Goal: Contribute content: Contribute content

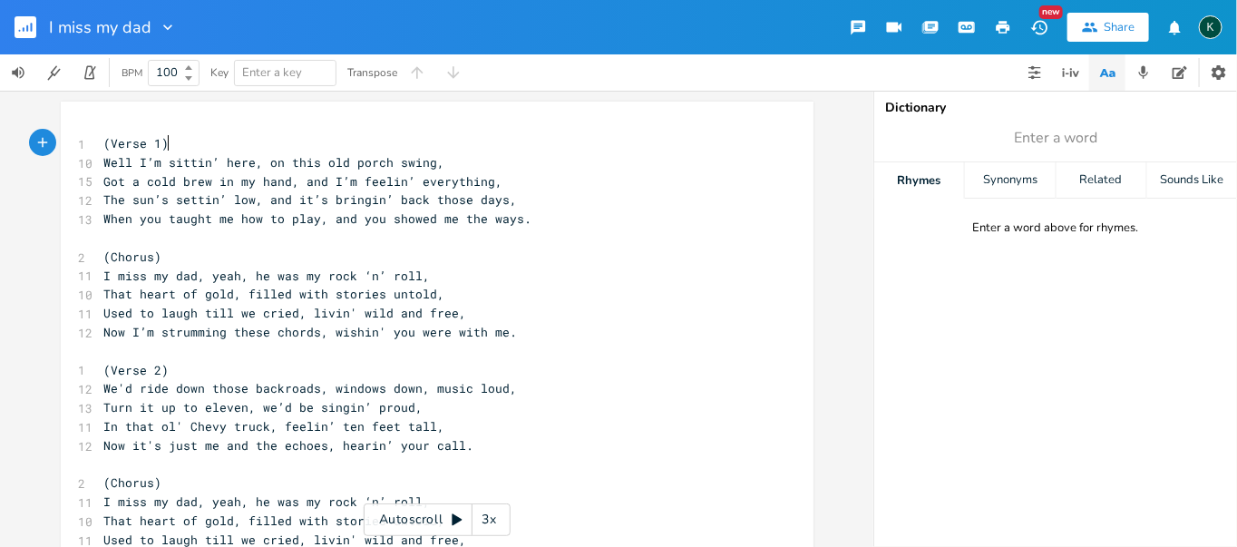
click at [707, 49] on div "I miss my dad New Share K" at bounding box center [618, 27] width 1237 height 54
click at [20, 34] on rect "button" at bounding box center [26, 27] width 22 height 22
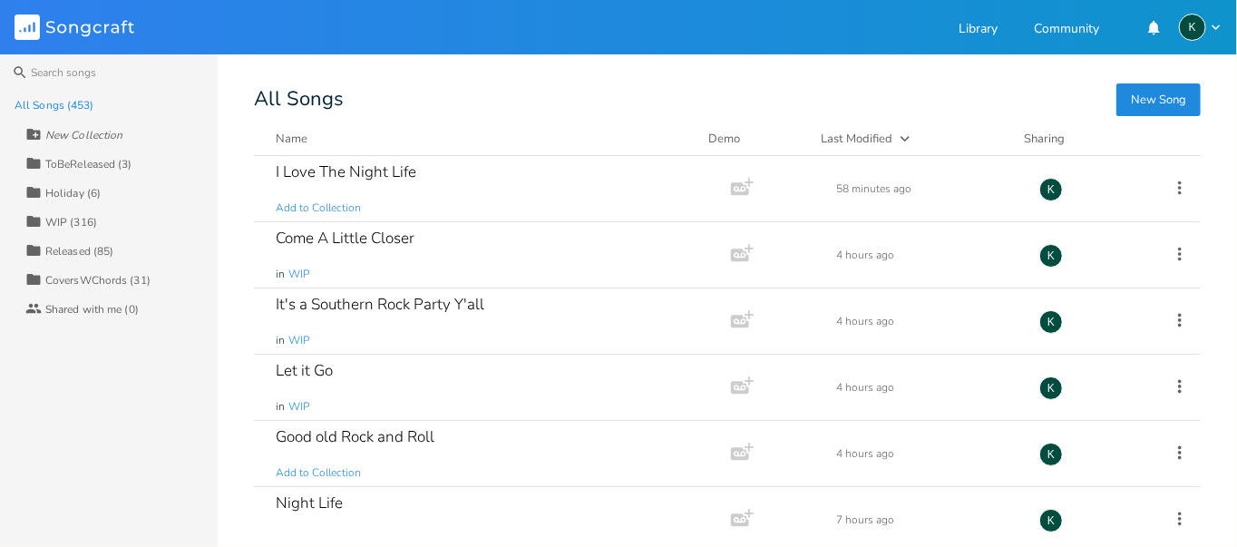
click at [1146, 102] on button "New Song" at bounding box center [1158, 99] width 84 height 33
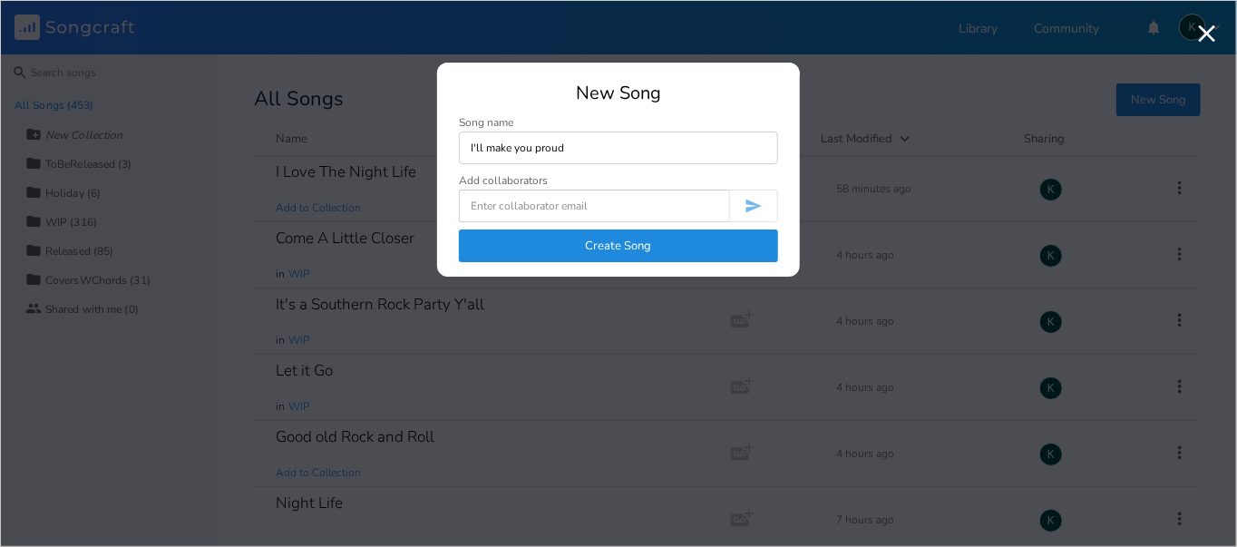
type input "I'll make you proud"
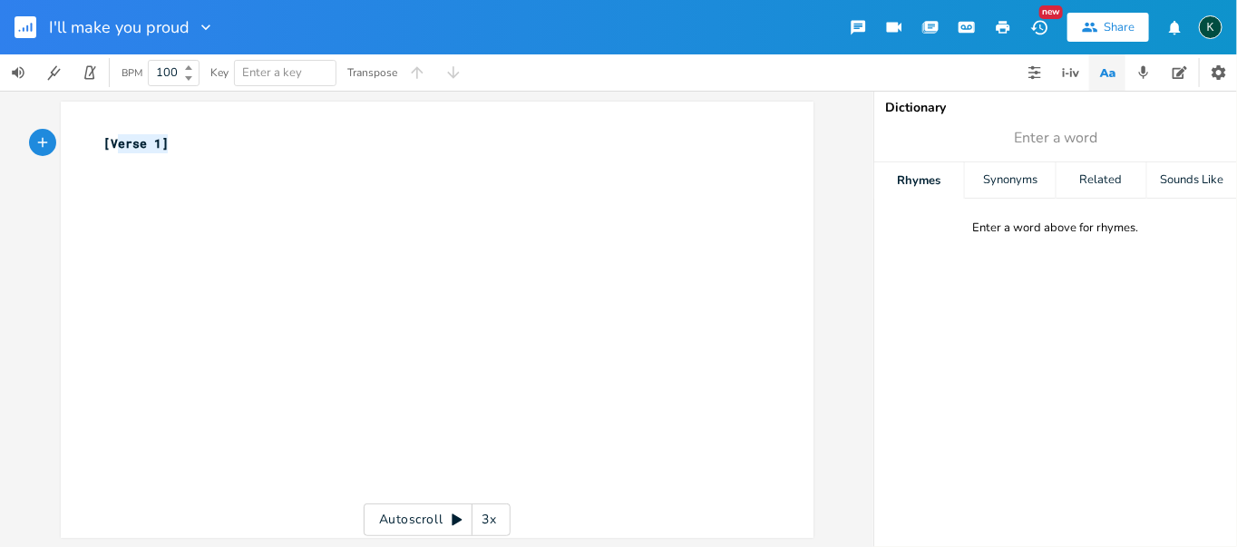
type textarea "[Verse 1]"
drag, startPoint x: 219, startPoint y: 147, endPoint x: -8, endPoint y: 130, distance: 227.4
click at [0, 130] on html "I'll make you proud New Share K BPM 100 Key Enter a key Transpose [Verse 1] x […" at bounding box center [618, 273] width 1237 height 547
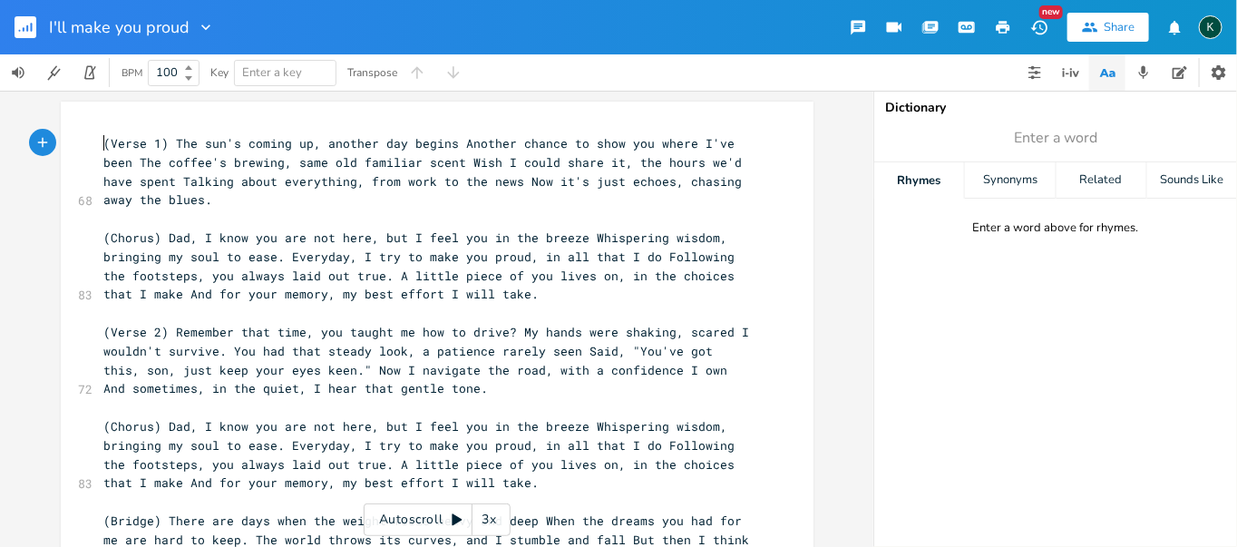
click at [101, 134] on pre "(Verse 1) The sun's coming up, another day begins Another chance to show you wh…" at bounding box center [428, 171] width 655 height 75
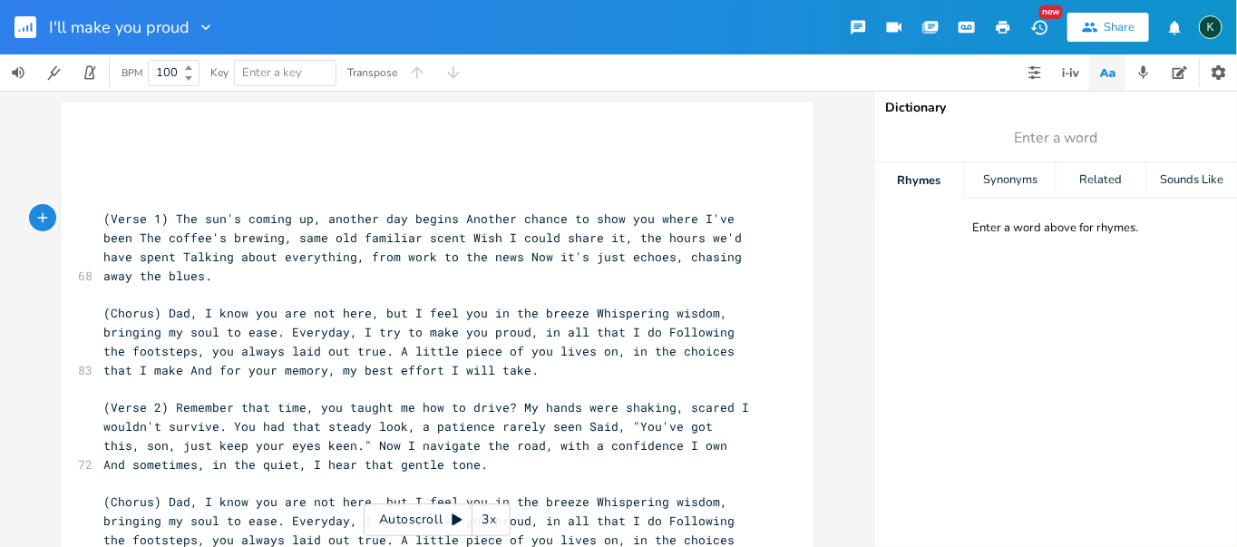
click at [112, 109] on div "x ​ ​ ​ ​ 68 (Verse 1) The sun's coming up, another day begins Another chance t…" at bounding box center [437, 489] width 753 height 774
click at [146, 119] on div "x ​ ​ ​ ​ 68 (Verse 1) The sun's coming up, another day begins Another chance t…" at bounding box center [437, 489] width 753 height 774
drag, startPoint x: 137, startPoint y: 114, endPoint x: 112, endPoint y: 184, distance: 74.0
click at [120, 191] on pre "​" at bounding box center [428, 199] width 655 height 19
type textarea "​"
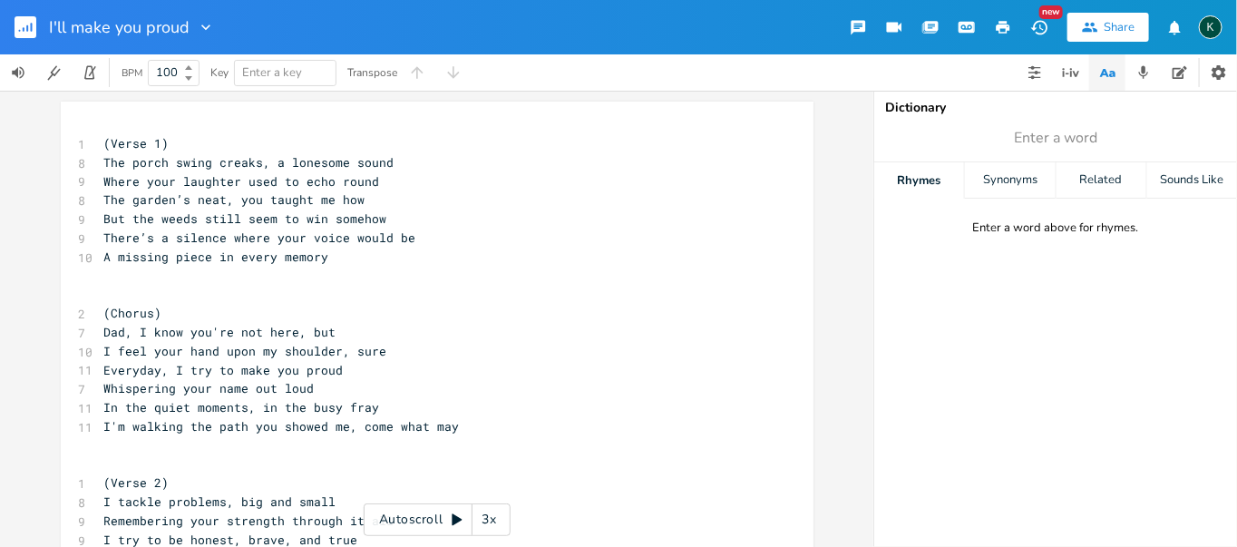
click at [339, 369] on pre "Everyday, I try to make you proud" at bounding box center [428, 370] width 655 height 19
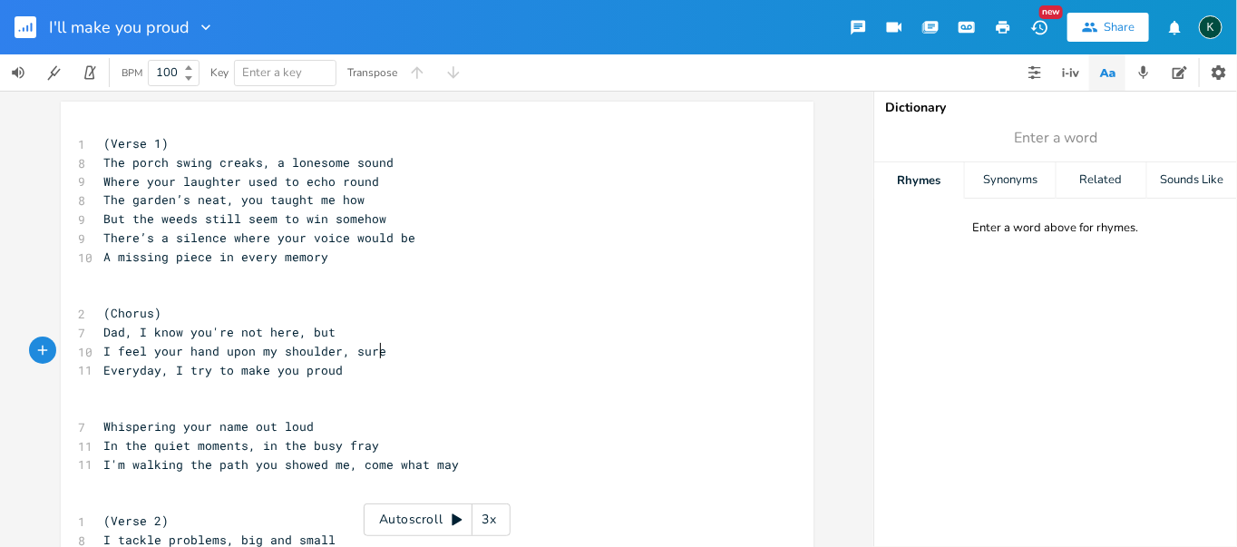
click at [373, 351] on span "I feel your hand upon my shoulder, sure" at bounding box center [245, 351] width 283 height 16
click at [101, 349] on pre "I feel your hand upon my shoulder" at bounding box center [428, 351] width 655 height 19
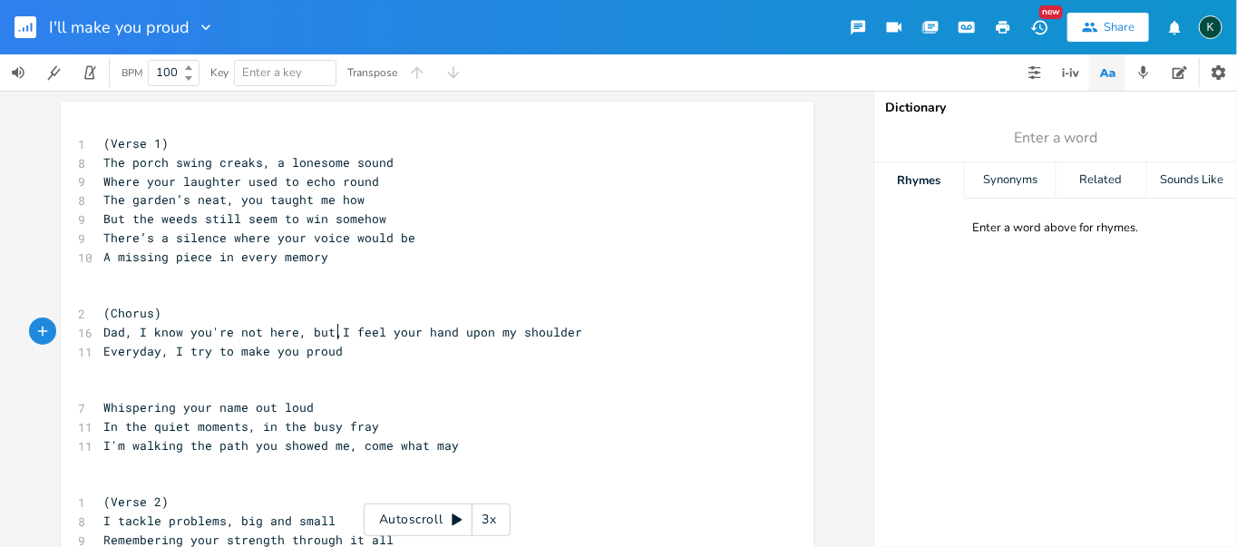
type textarea ","
click at [346, 361] on pre "​" at bounding box center [428, 370] width 655 height 19
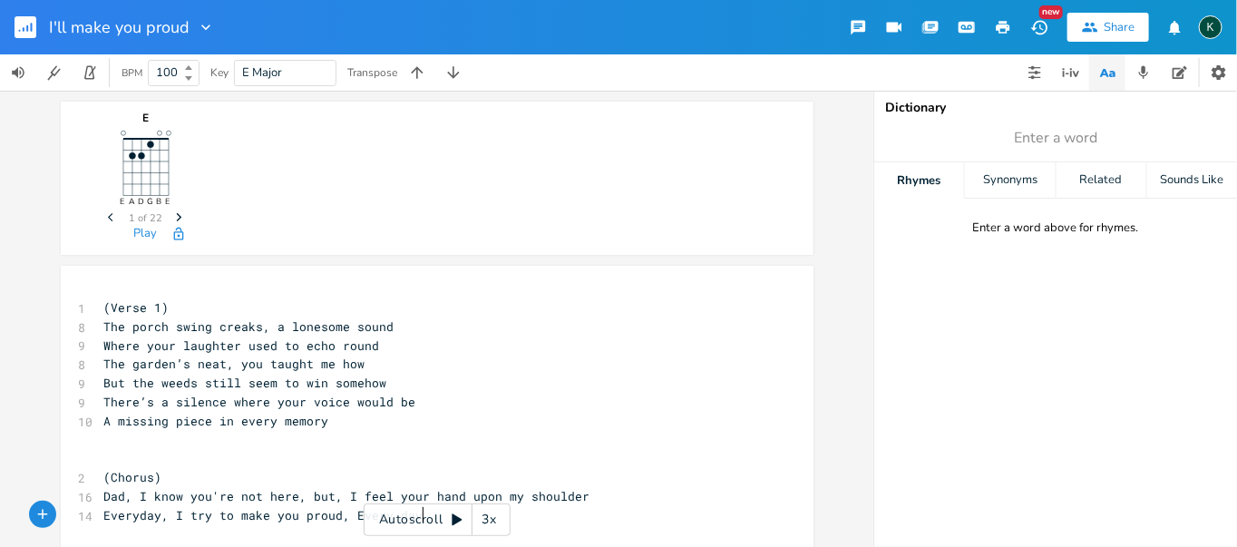
type textarea ", Every day a"
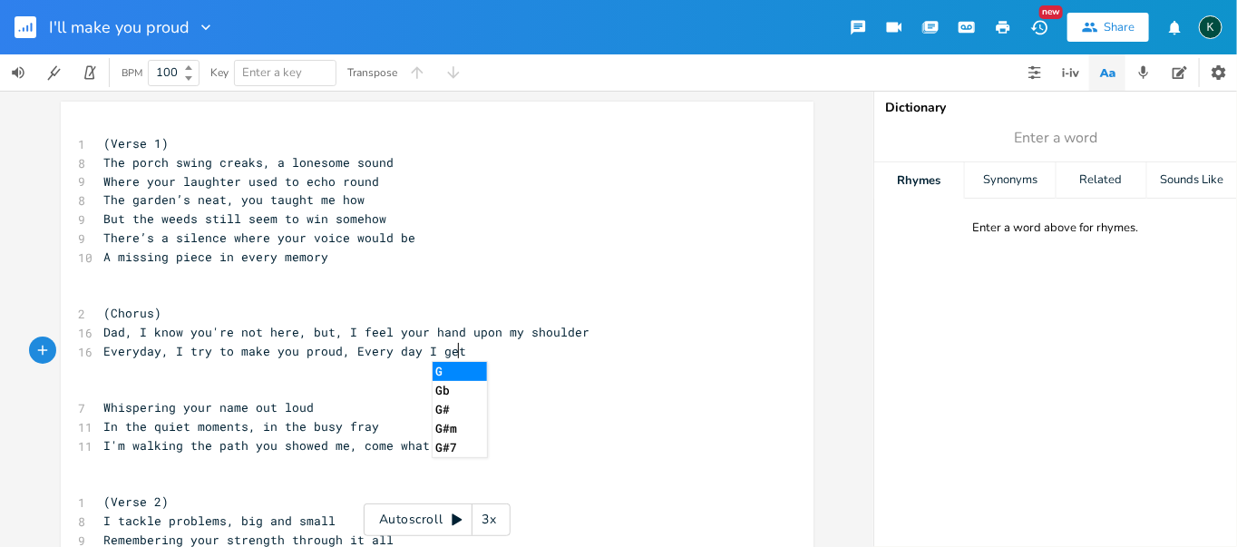
scroll to position [0, 24]
type textarea "I get a little oleer"
type textarea "der"
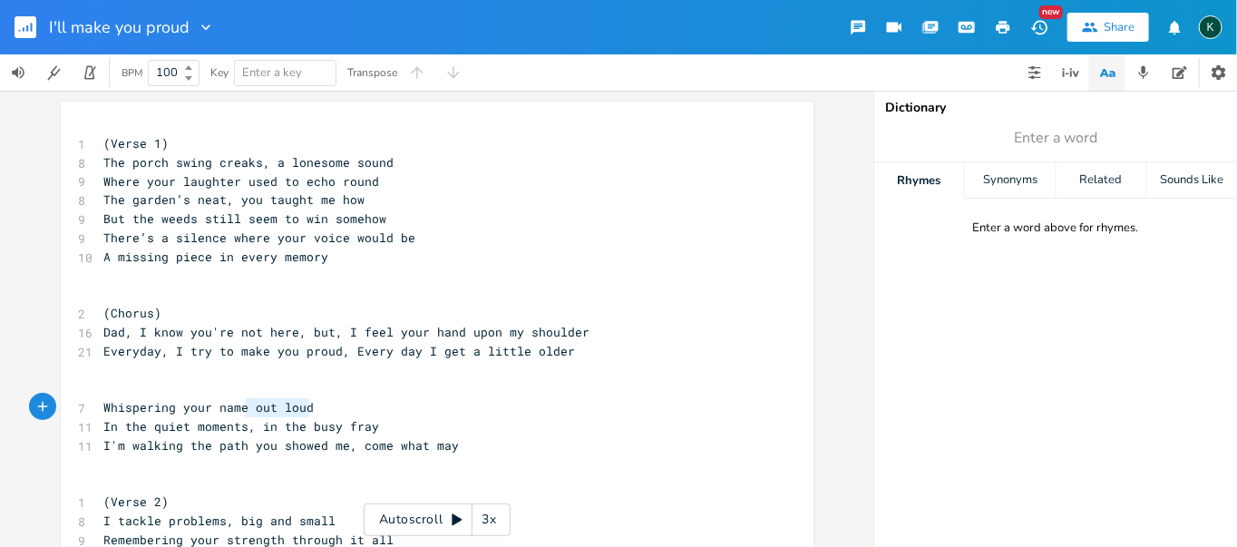
type textarea "Whispering your name out loud"
drag, startPoint x: 315, startPoint y: 404, endPoint x: 64, endPoint y: 404, distance: 250.3
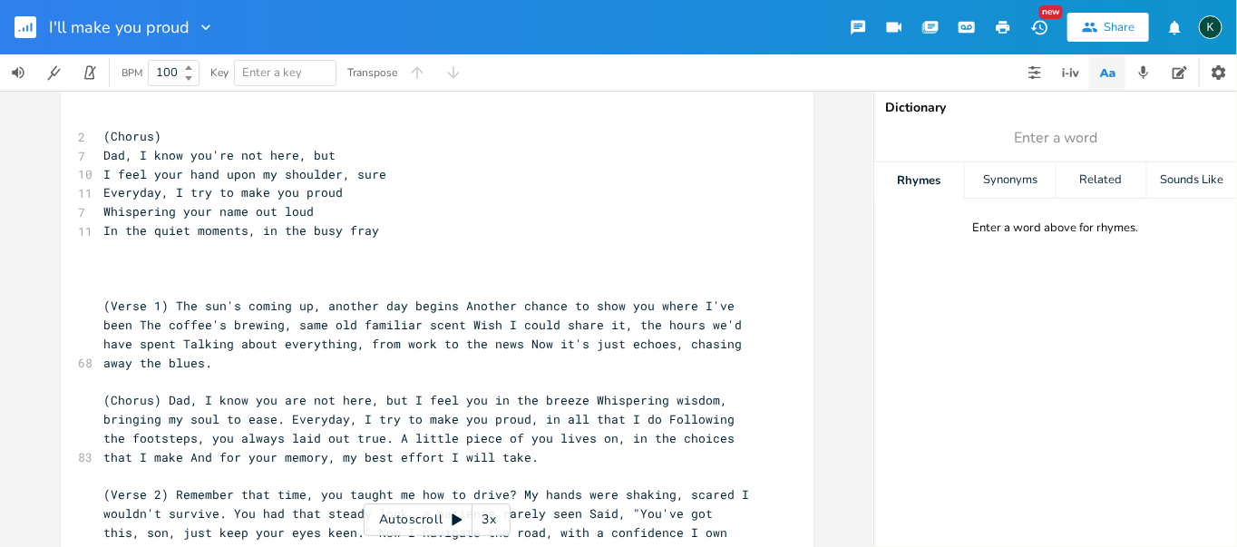
scroll to position [805, 0]
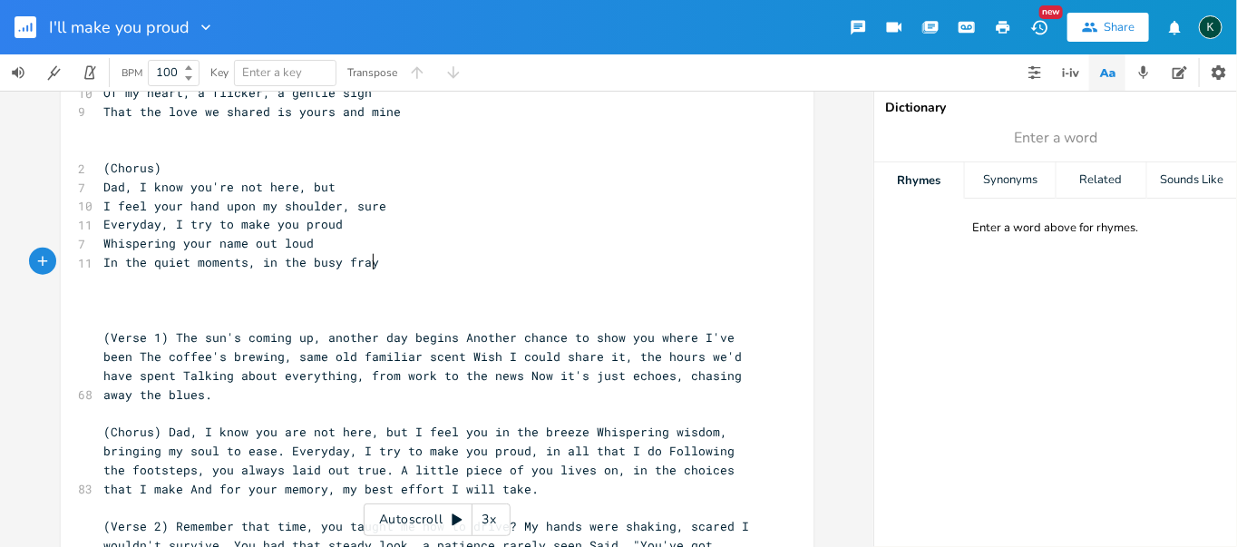
click at [387, 260] on pre "In the quiet moments, in the busy fray" at bounding box center [428, 262] width 655 height 19
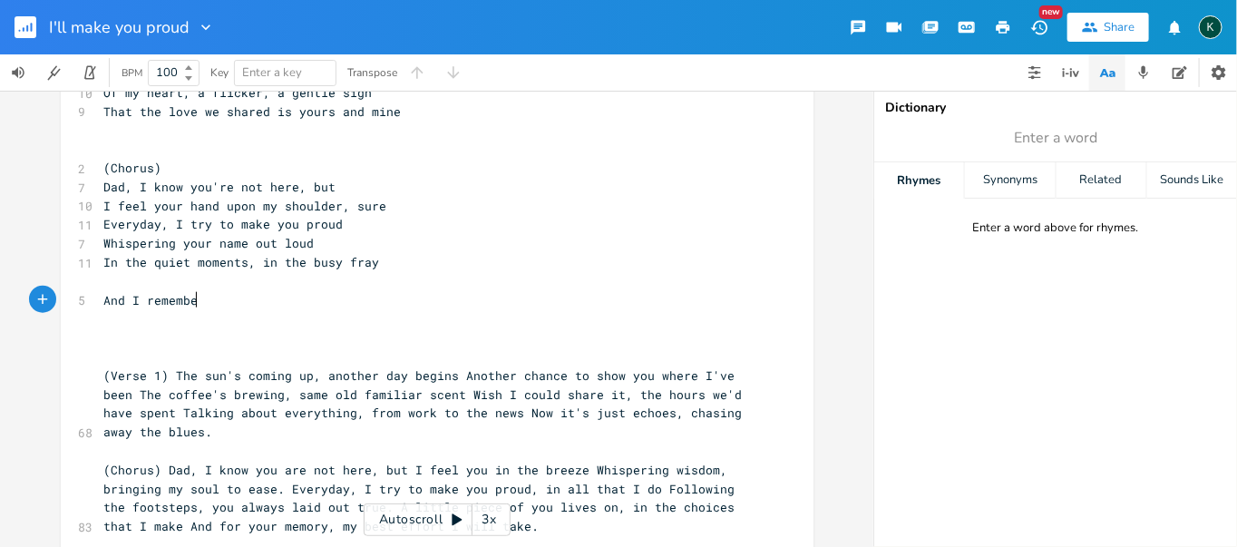
type textarea "And I remember"
type textarea "... just who's son i"
type textarea "I am"
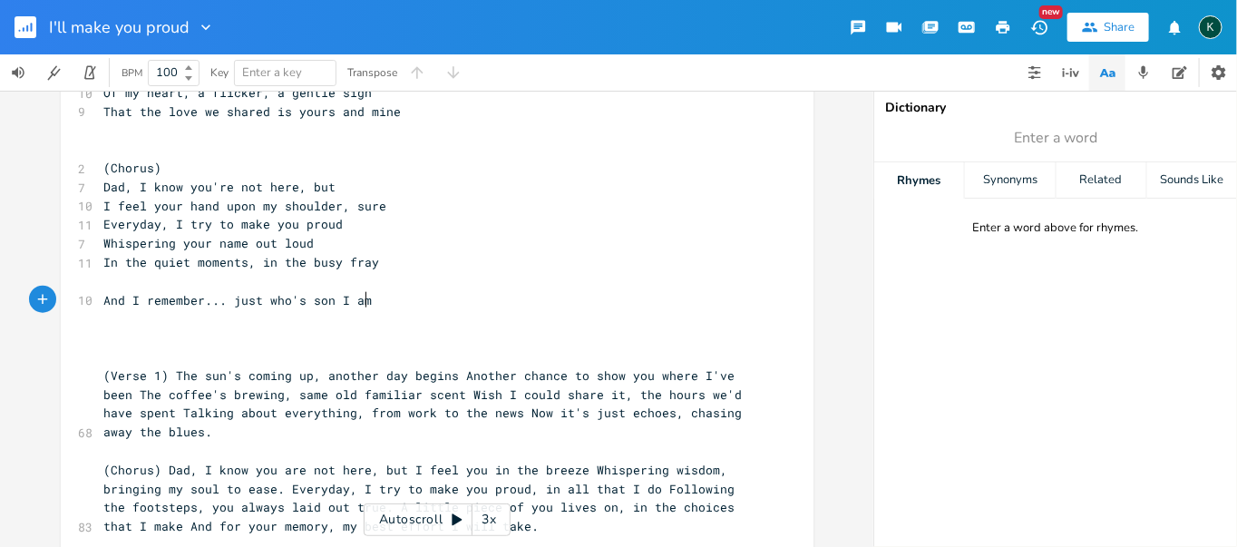
scroll to position [0, 22]
click at [145, 283] on pre "​" at bounding box center [428, 281] width 655 height 19
